Goal: Task Accomplishment & Management: Manage account settings

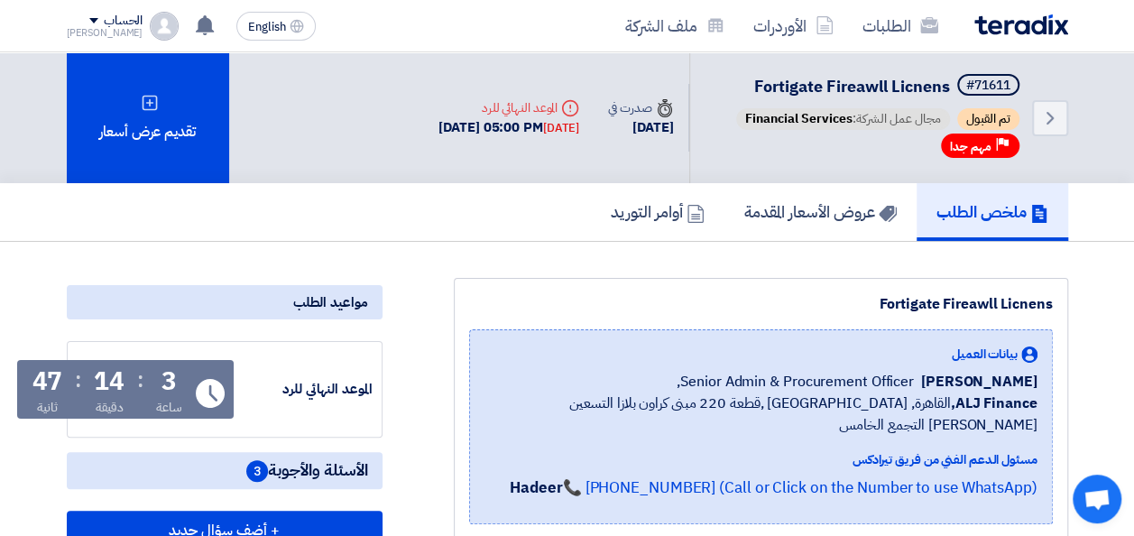
click at [1013, 22] on img at bounding box center [1021, 24] width 94 height 21
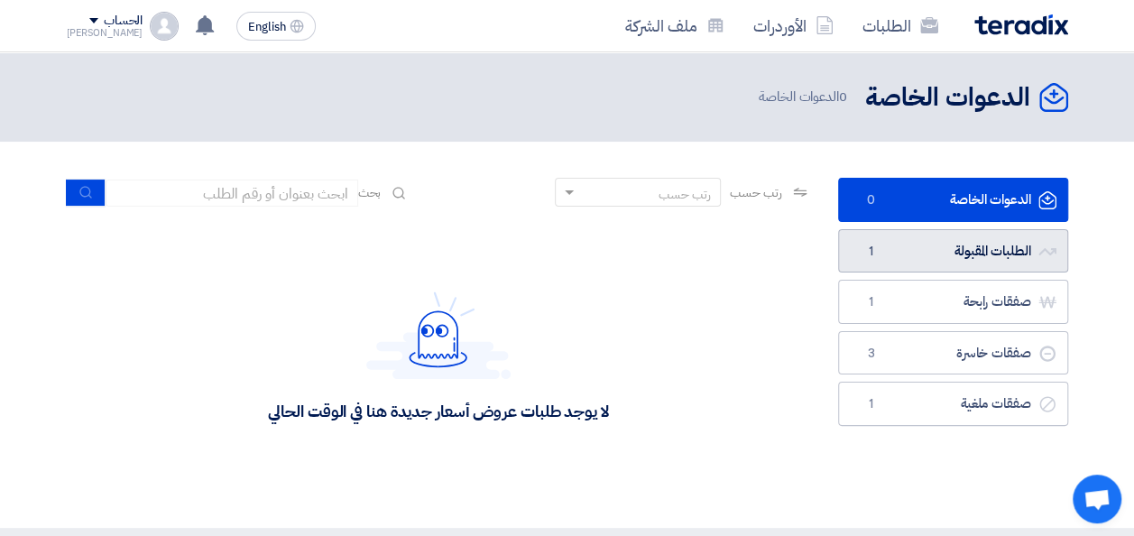
click at [925, 253] on link "الطلبات المقبولة الطلبات المقبولة 1" at bounding box center [953, 251] width 230 height 44
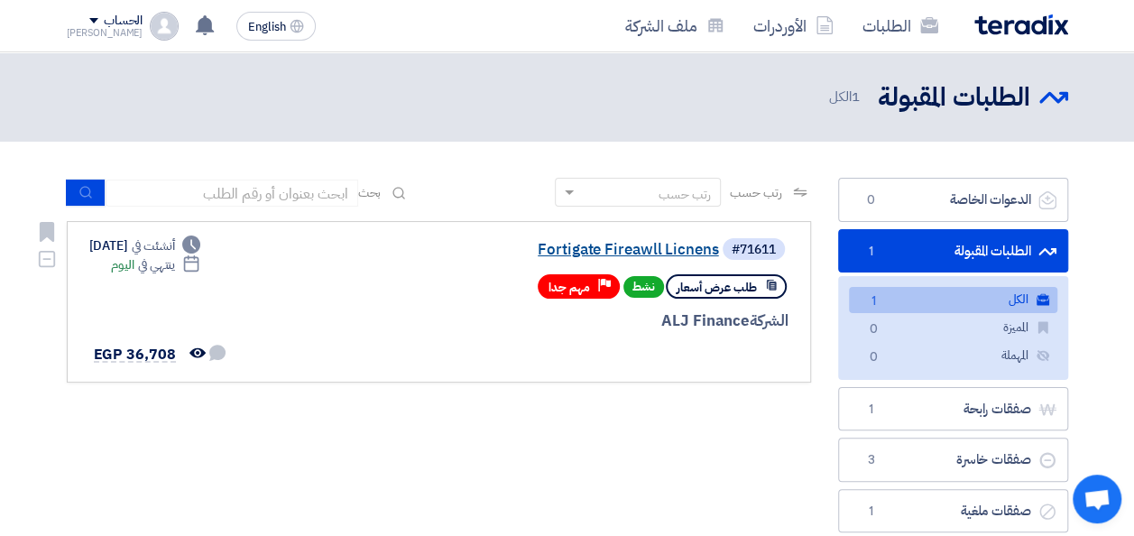
click at [660, 250] on link "Fortigate Fireawll Licnens" at bounding box center [538, 250] width 361 height 16
